Goal: Use online tool/utility: Utilize a website feature to perform a specific function

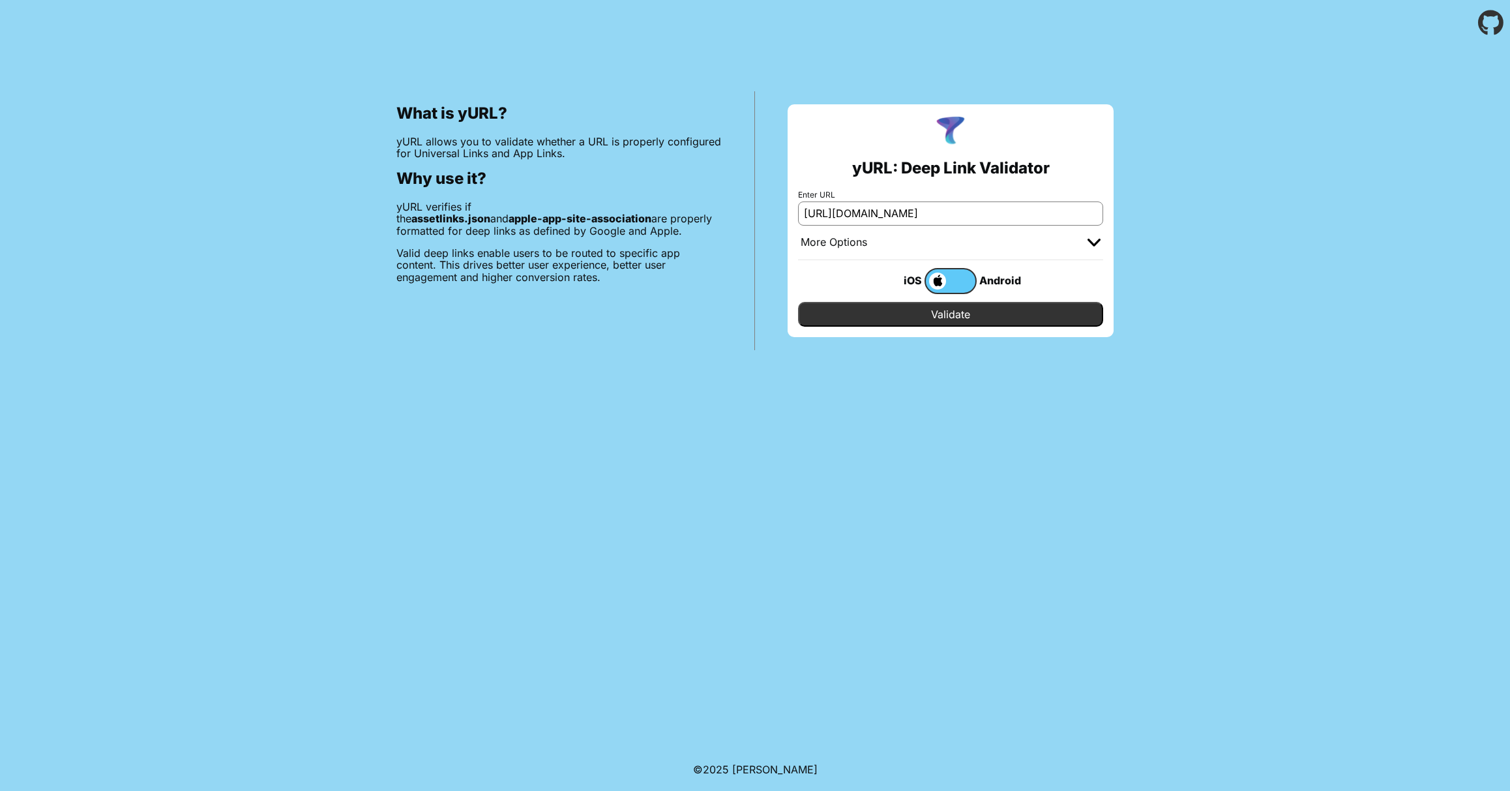
click at [974, 198] on label "Enter URL" at bounding box center [950, 194] width 305 height 9
click at [974, 201] on input "https://apnspush.com/aasa-validator/" at bounding box center [950, 212] width 305 height 23
click at [948, 213] on input "https://apnspush.com/aasa-validator/" at bounding box center [950, 212] width 305 height 23
paste input "dia-info.com/.well-known/apple-app-site-association"
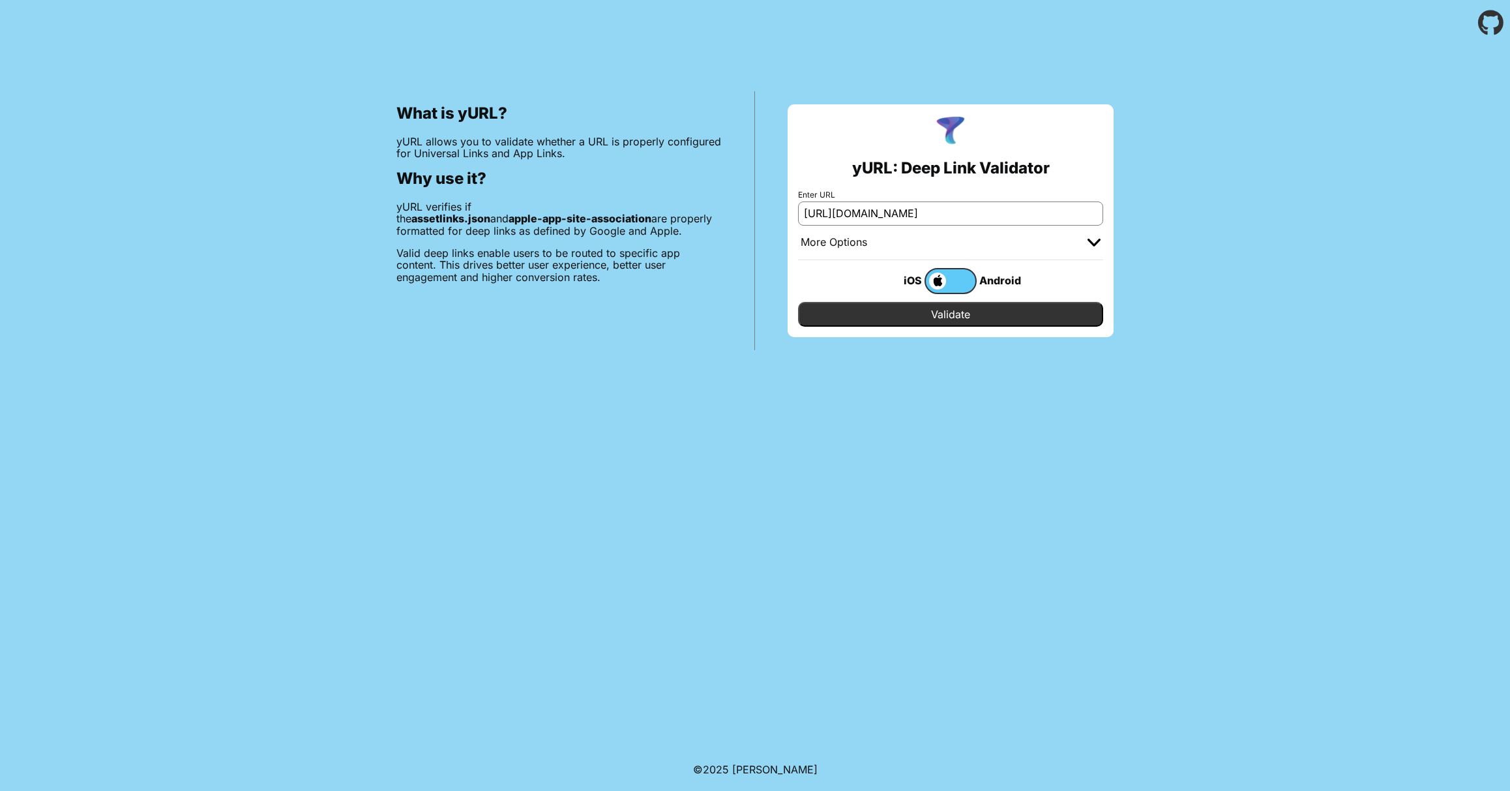
type input "[URL][DOMAIN_NAME]"
click at [984, 310] on input "Validate" at bounding box center [950, 314] width 305 height 25
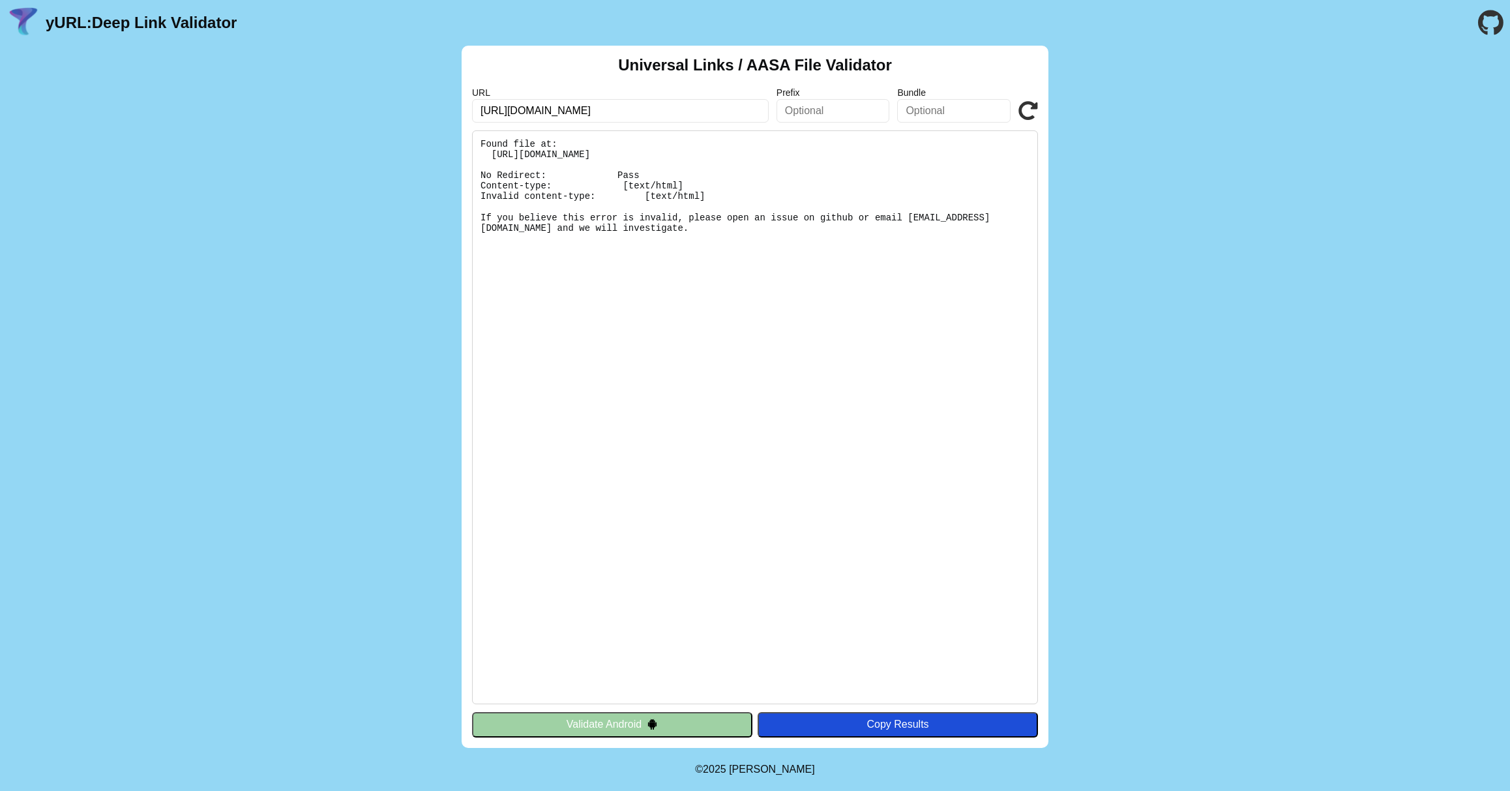
drag, startPoint x: 769, startPoint y: 254, endPoint x: 480, endPoint y: 159, distance: 303.2
click at [475, 157] on pre "Found file at: [URL][DOMAIN_NAME] No Redirect: Pass Content-type: [text/html] I…" at bounding box center [755, 417] width 566 height 574
click at [595, 185] on pre "Found file at: https://dia-info.com/apple-app-site-association No Redirect: Pas…" at bounding box center [755, 417] width 566 height 574
drag, startPoint x: 525, startPoint y: 186, endPoint x: 456, endPoint y: 159, distance: 74.1
click at [462, 162] on div "Universal Links / AASA File Validator URL https://dia-info.com/.well-known/appl…" at bounding box center [755, 397] width 587 height 702
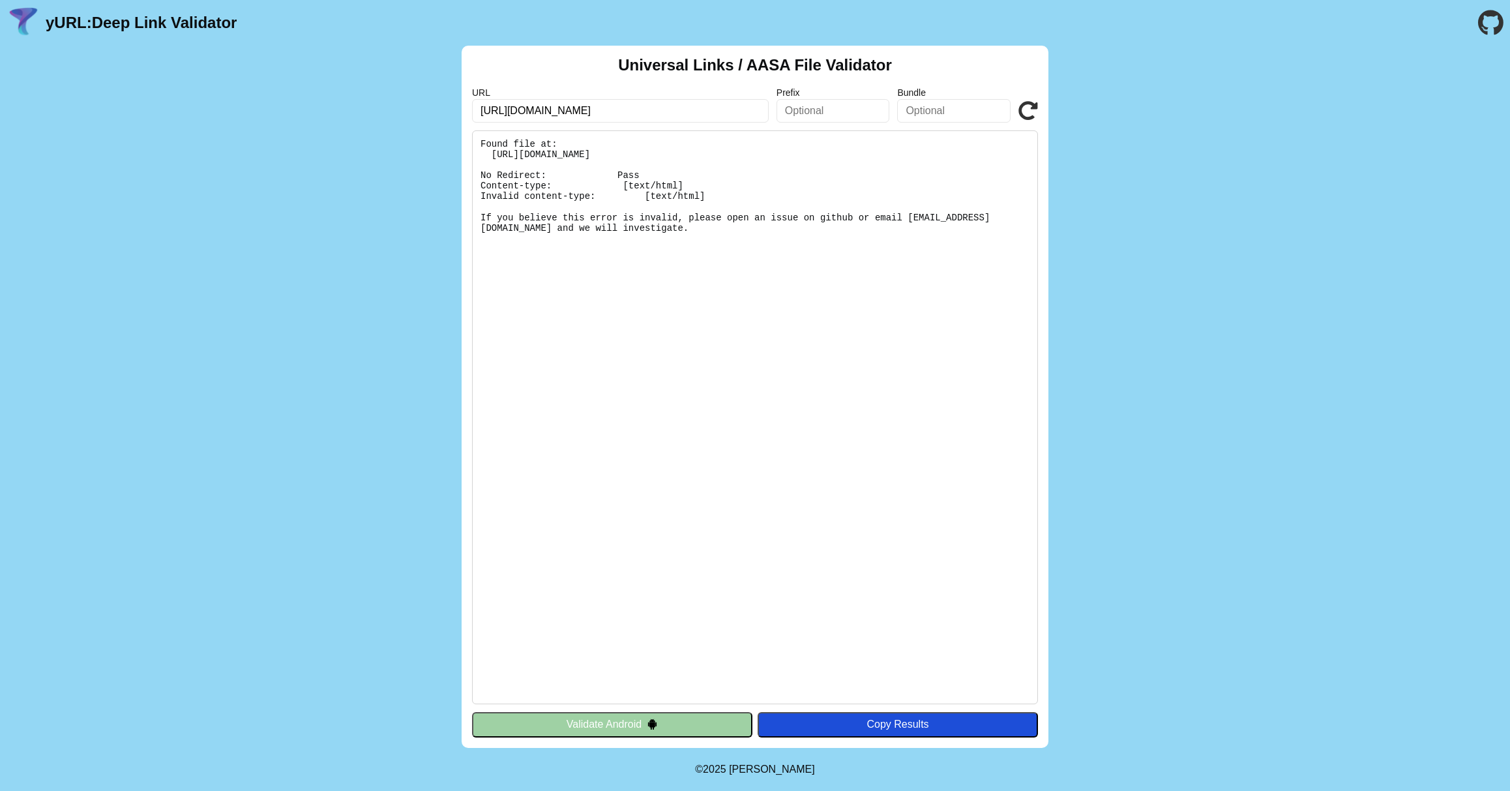
click at [1041, 102] on div "Universal Links / AASA File Validator URL https://dia-info.com/.well-known/appl…" at bounding box center [755, 397] width 587 height 702
click at [1034, 106] on icon at bounding box center [1028, 111] width 20 height 20
drag, startPoint x: 513, startPoint y: 109, endPoint x: 402, endPoint y: 111, distance: 110.8
click at [404, 110] on div "Universal Links / AASA File Validator URL [URL][DOMAIN_NAME] Prefix Bundle Vali…" at bounding box center [755, 397] width 1510 height 702
drag, startPoint x: 732, startPoint y: 108, endPoint x: 537, endPoint y: 104, distance: 195.6
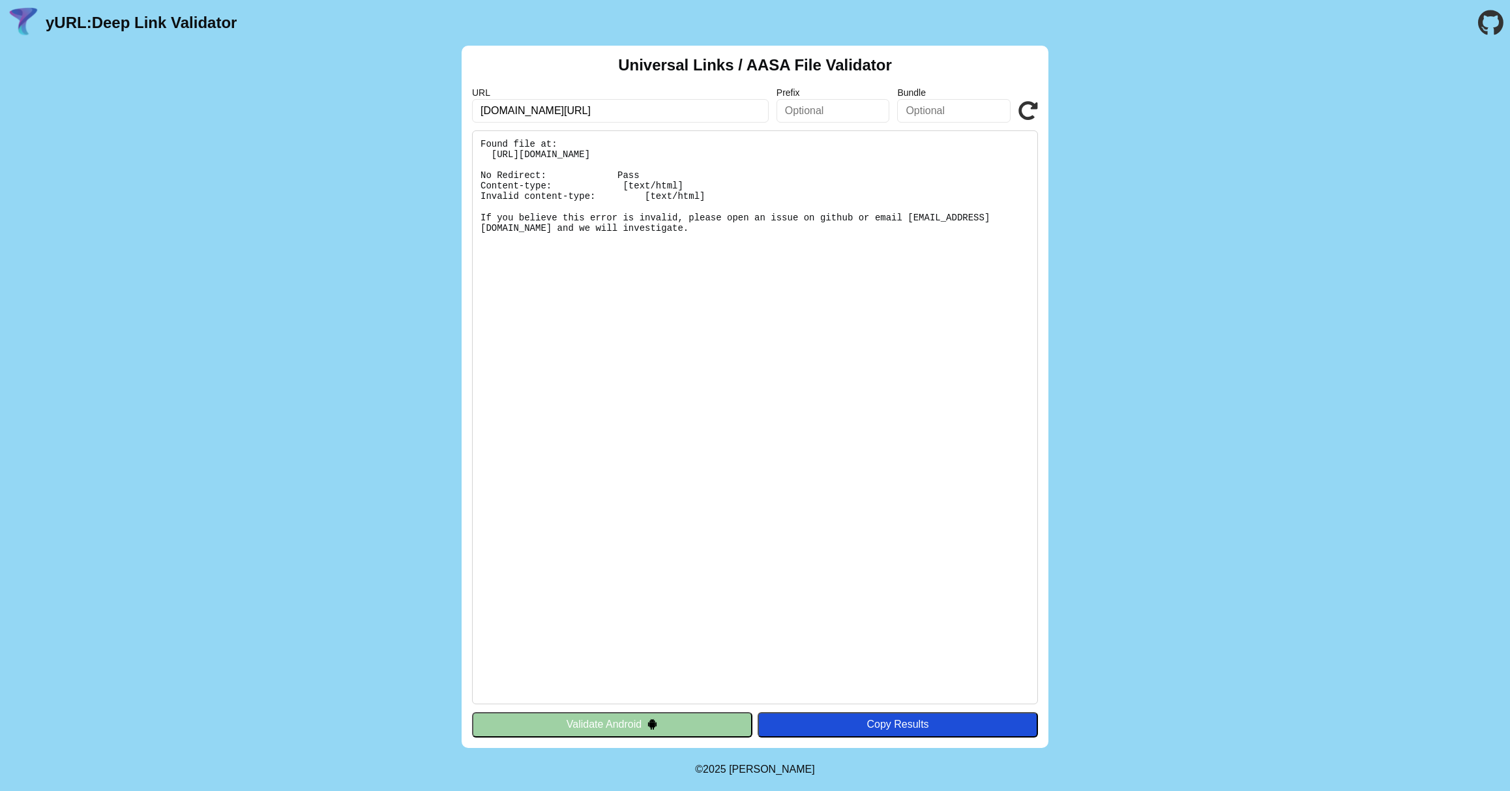
click at [537, 104] on input "dia-info.com/.well-known/apple-app-site-association" at bounding box center [620, 110] width 297 height 23
click at [535, 110] on input "dia-info.com/.well-known/apple-app-site-association" at bounding box center [620, 110] width 297 height 23
drag, startPoint x: 537, startPoint y: 108, endPoint x: 725, endPoint y: 108, distance: 187.7
click at [725, 108] on input "dia-info.com/.well-known/apple-app-site-association" at bounding box center [620, 110] width 297 height 23
type input "dia-info.com"
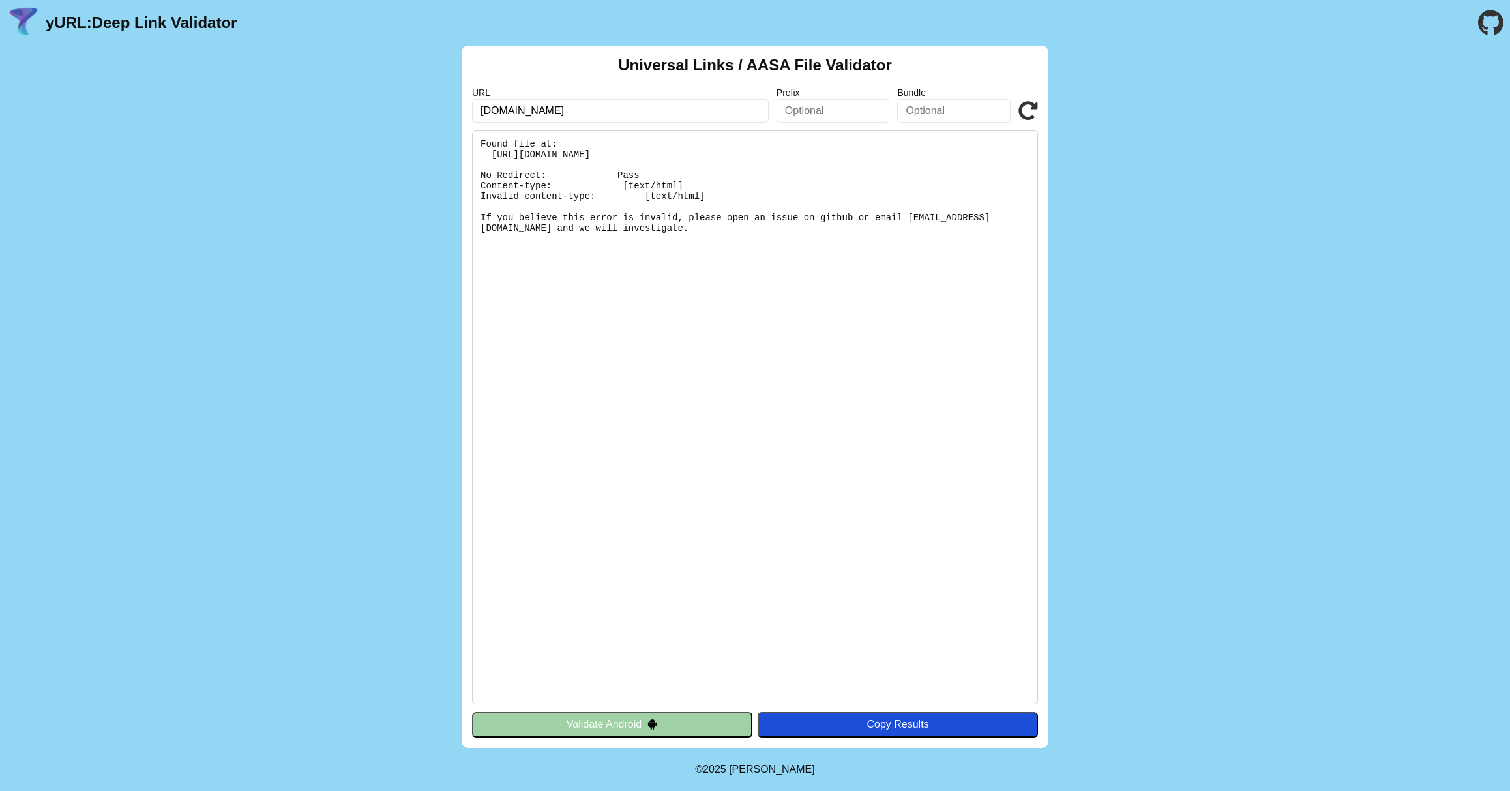
click at [654, 719] on img at bounding box center [652, 723] width 11 height 11
click at [688, 718] on button "Validate Android" at bounding box center [612, 724] width 280 height 25
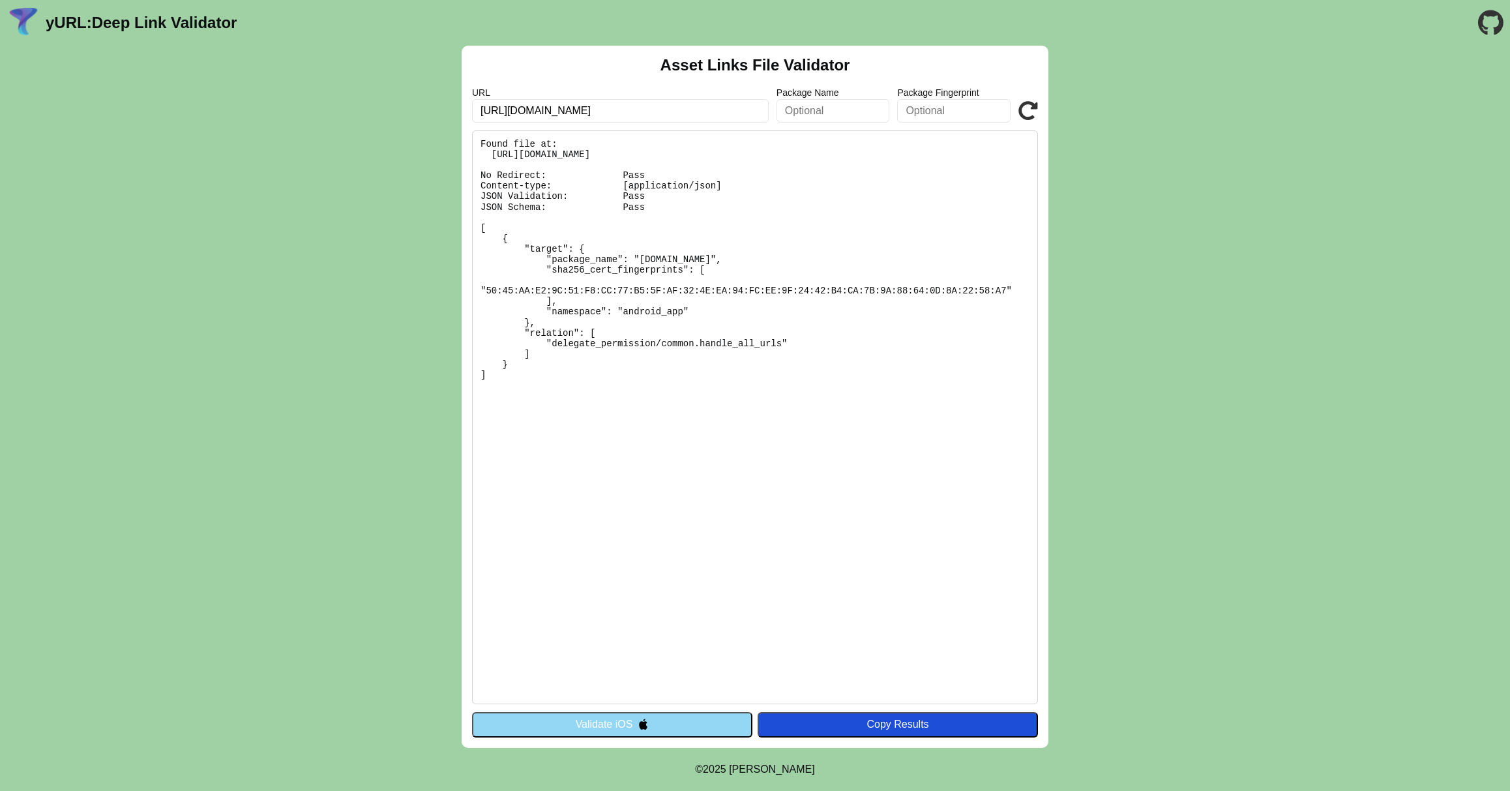
click at [676, 722] on button "Validate iOS" at bounding box center [612, 724] width 280 height 25
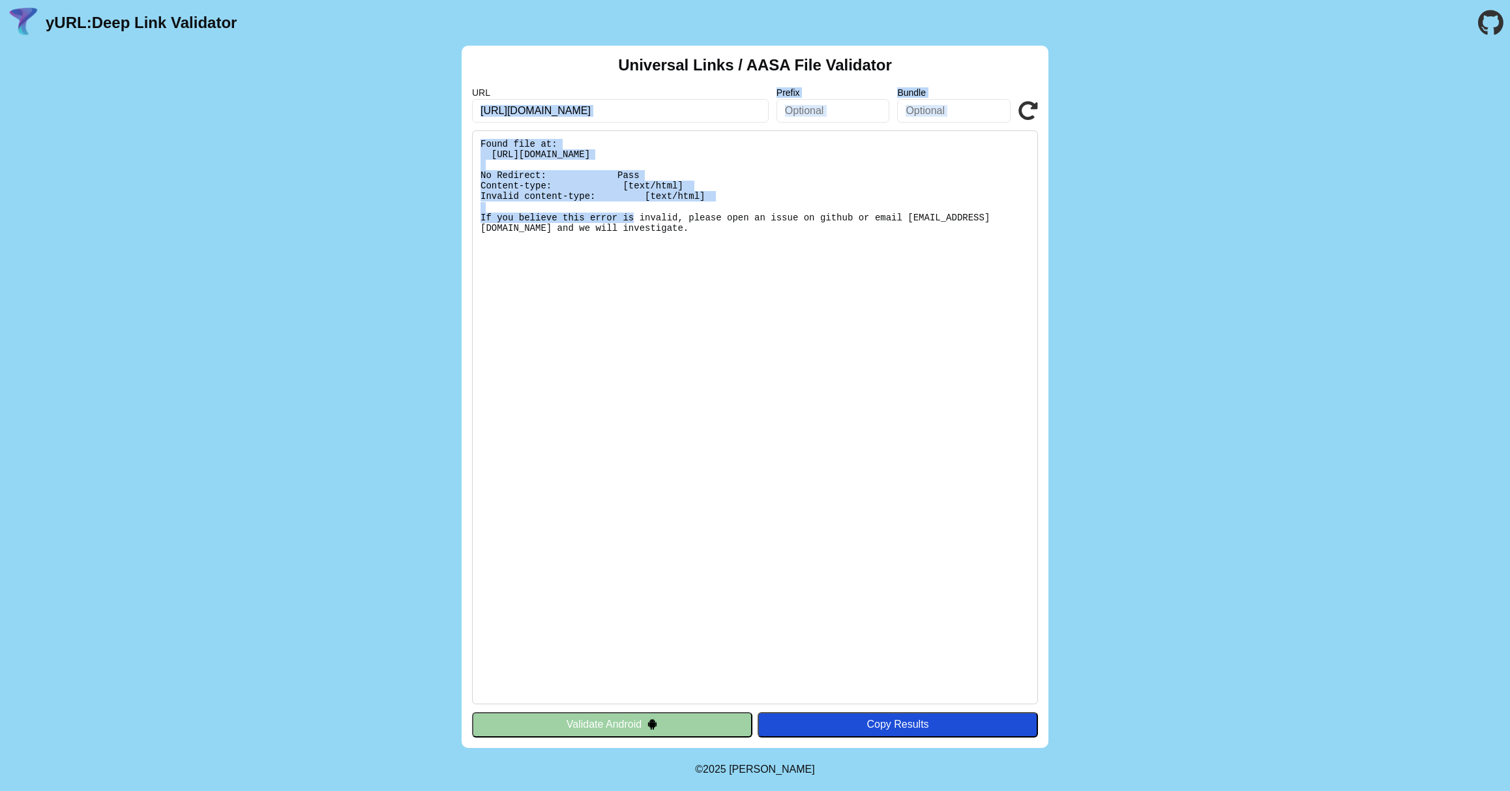
drag, startPoint x: 750, startPoint y: 155, endPoint x: 575, endPoint y: 128, distance: 177.5
click at [563, 117] on div "Universal Links / AASA File Validator URL [URL][DOMAIN_NAME] Prefix Bundle Vali…" at bounding box center [755, 397] width 587 height 702
drag, startPoint x: 660, startPoint y: 192, endPoint x: 448, endPoint y: 132, distance: 220.8
click at [448, 132] on div "Universal Links / AASA File Validator URL [URL][DOMAIN_NAME] Prefix Bundle Vali…" at bounding box center [755, 397] width 1510 height 702
click at [611, 160] on pre "Found file at: [URL][DOMAIN_NAME] No Redirect: Pass Content-type: [text/html] I…" at bounding box center [755, 417] width 566 height 574
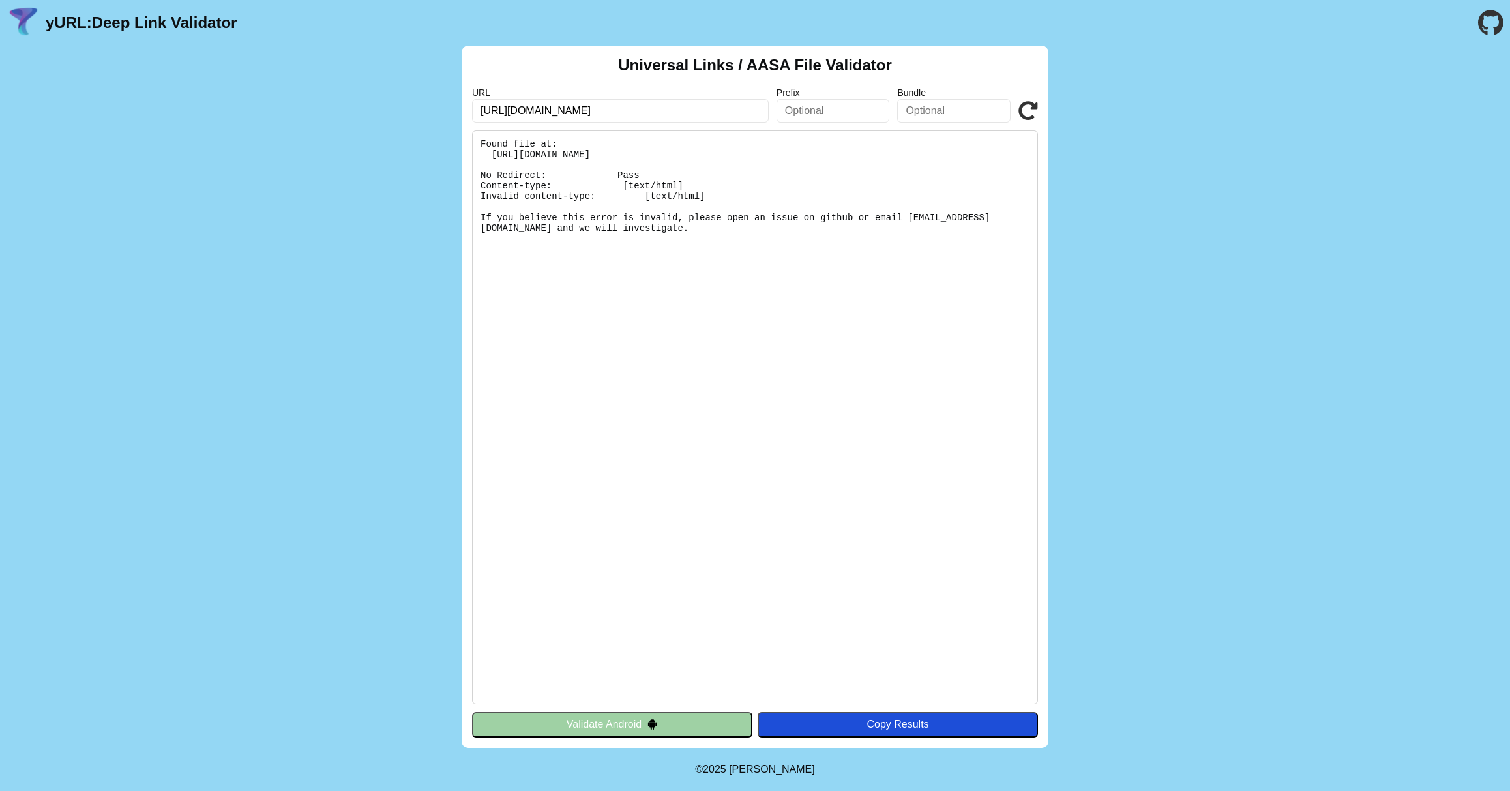
drag, startPoint x: 676, startPoint y: 229, endPoint x: 424, endPoint y: 75, distance: 295.3
click at [438, 82] on div "Universal Links / AASA File Validator URL [URL][DOMAIN_NAME] Prefix Bundle Vali…" at bounding box center [755, 397] width 1510 height 702
